Goal: Task Accomplishment & Management: Use online tool/utility

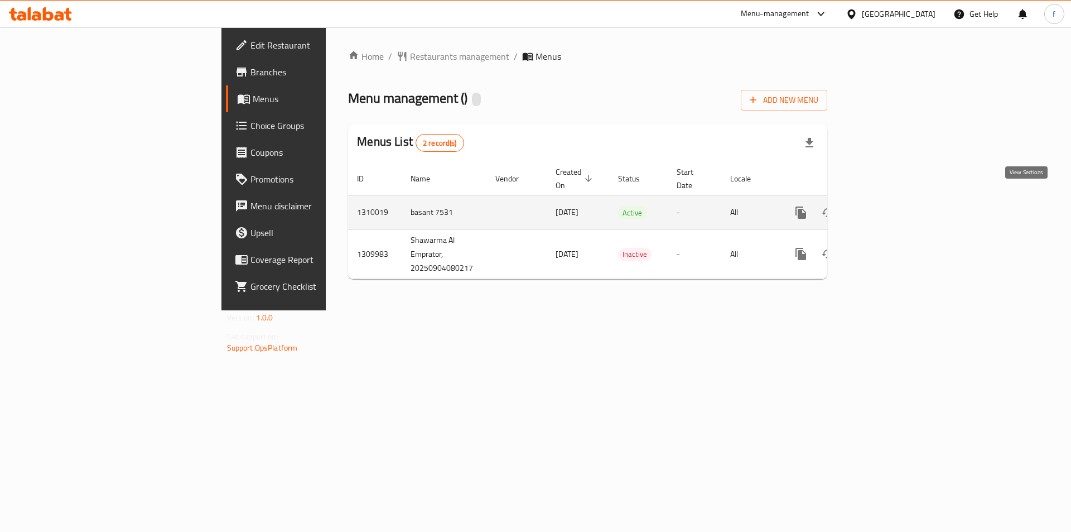
click at [887, 208] on icon "enhanced table" at bounding box center [882, 213] width 10 height 10
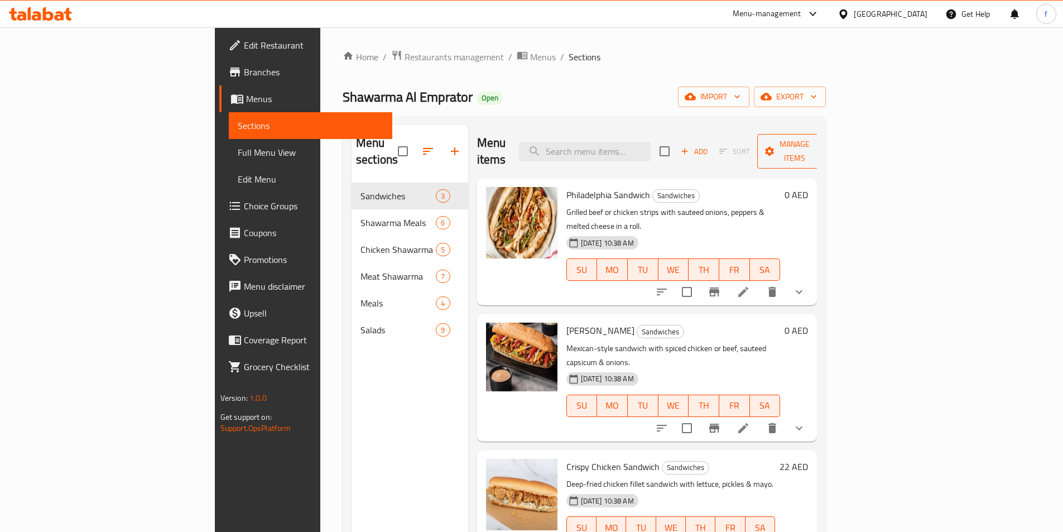
click at [823, 147] on span "Manage items" at bounding box center [794, 151] width 57 height 28
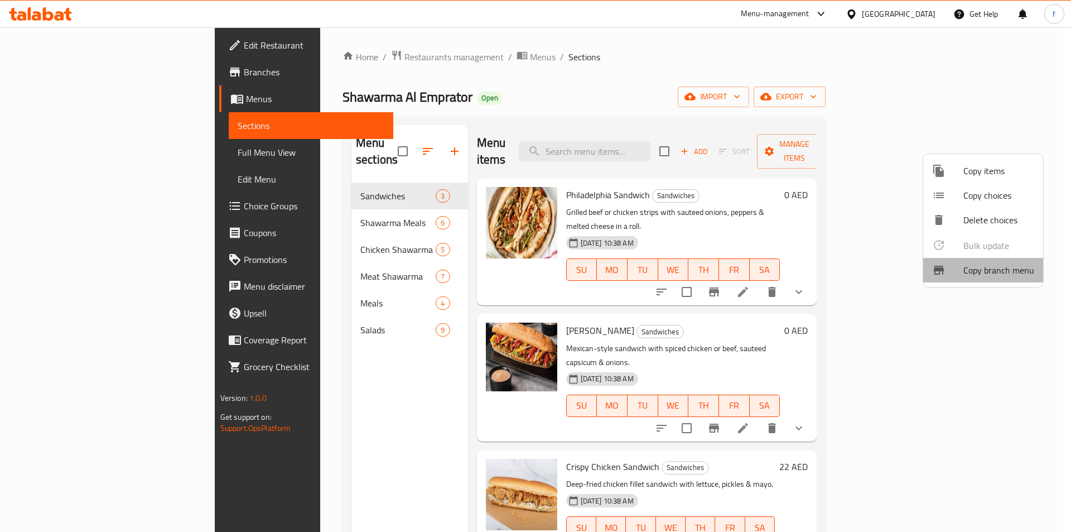
click at [991, 268] on span "Copy branch menu" at bounding box center [999, 269] width 71 height 13
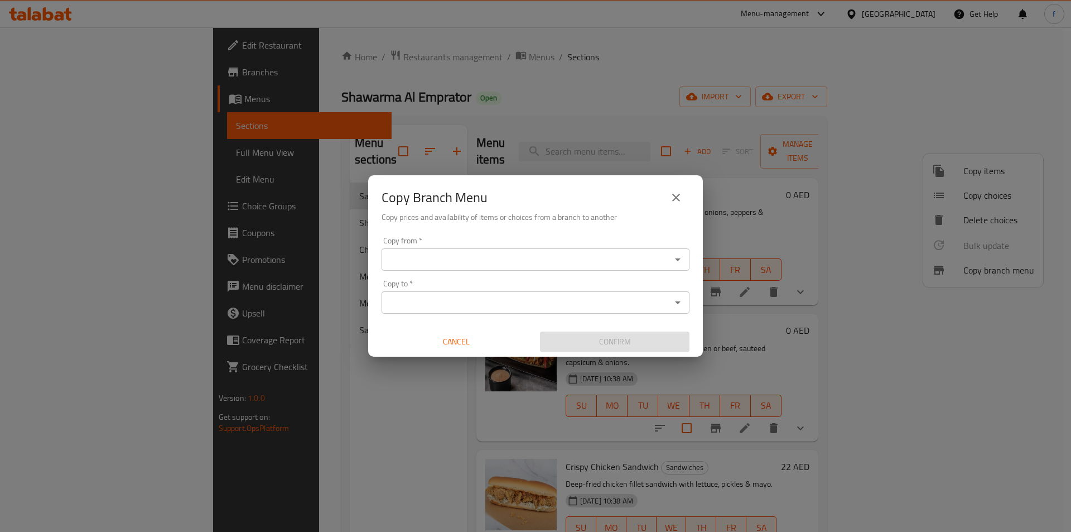
click at [507, 259] on input "Copy from   *" at bounding box center [526, 260] width 283 height 16
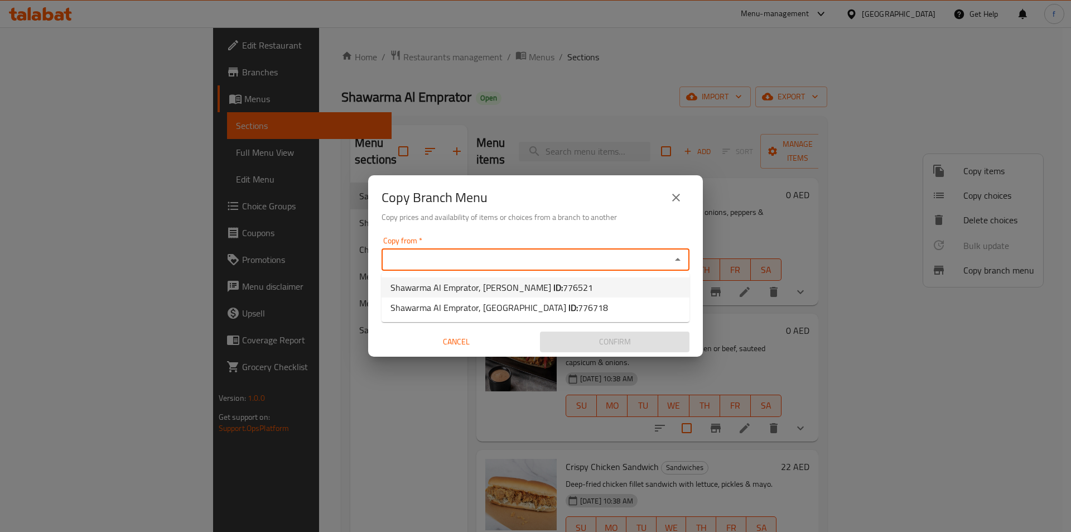
click at [501, 284] on span "Shawarma Al Emprator, Al Nahyan ID: 776521" at bounding box center [492, 287] width 203 height 13
type input "Shawarma Al Emprator, [PERSON_NAME]"
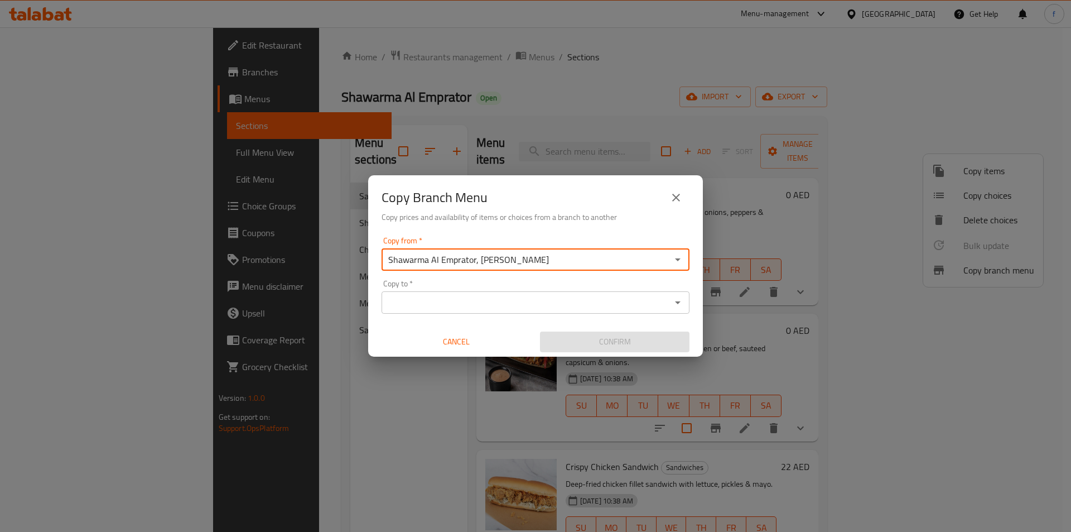
click at [483, 306] on input "Copy to   *" at bounding box center [526, 303] width 283 height 16
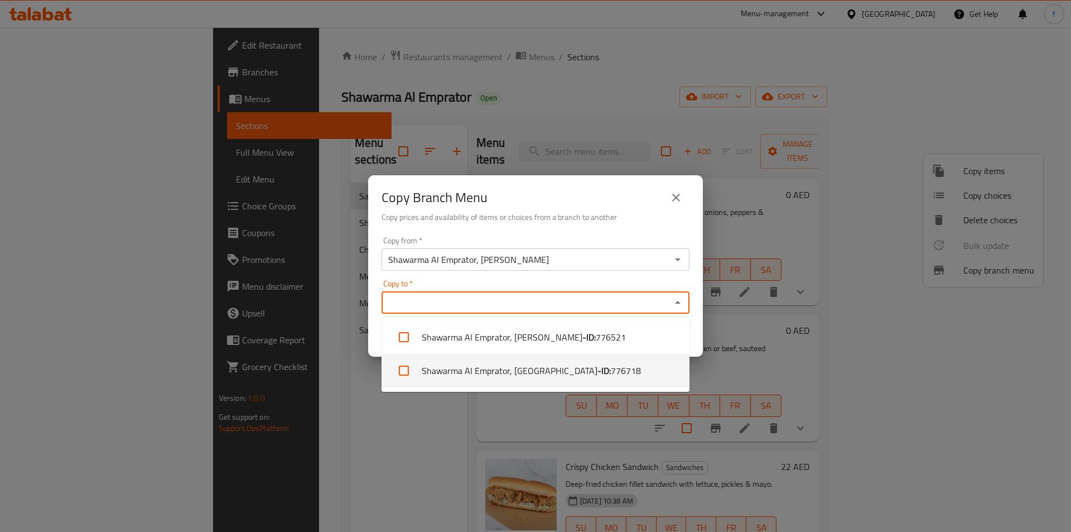
click at [487, 368] on li "Shawarma Al Emprator, [GEOGRAPHIC_DATA] - ID: 776718" at bounding box center [536, 370] width 308 height 33
checkbox input "true"
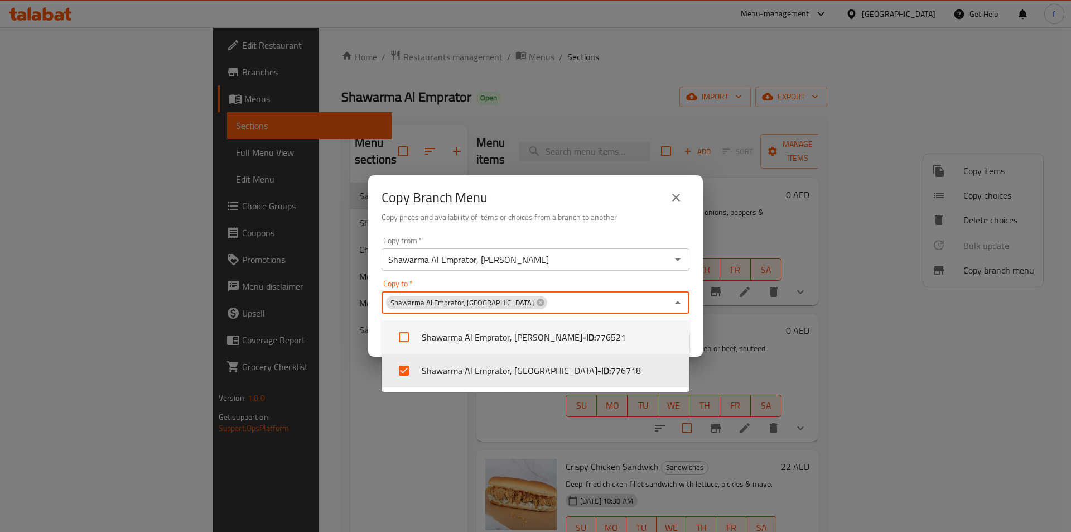
click at [583, 305] on input "Copy to   *" at bounding box center [607, 303] width 119 height 16
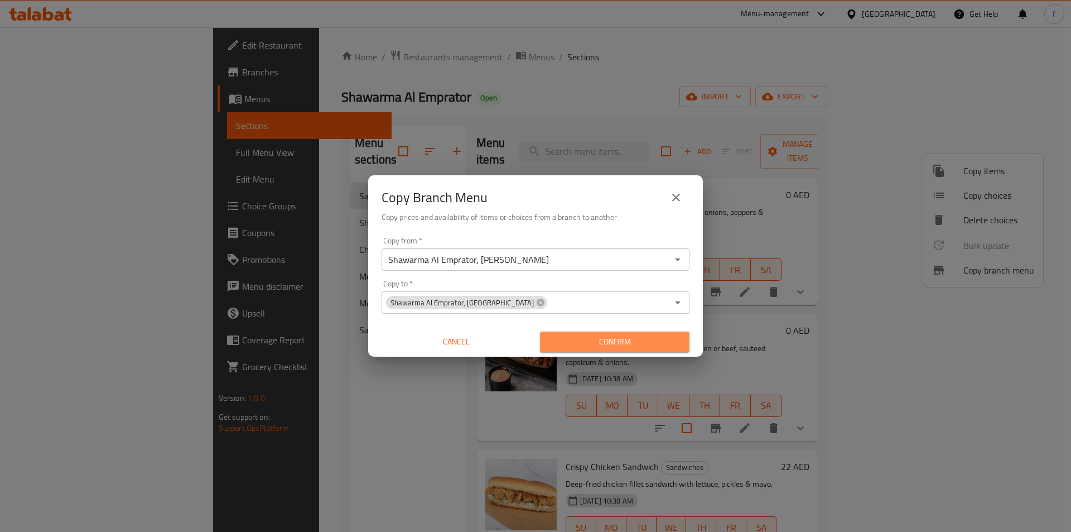
click at [625, 340] on span "Confirm" at bounding box center [615, 342] width 132 height 14
